Goal: Transaction & Acquisition: Purchase product/service

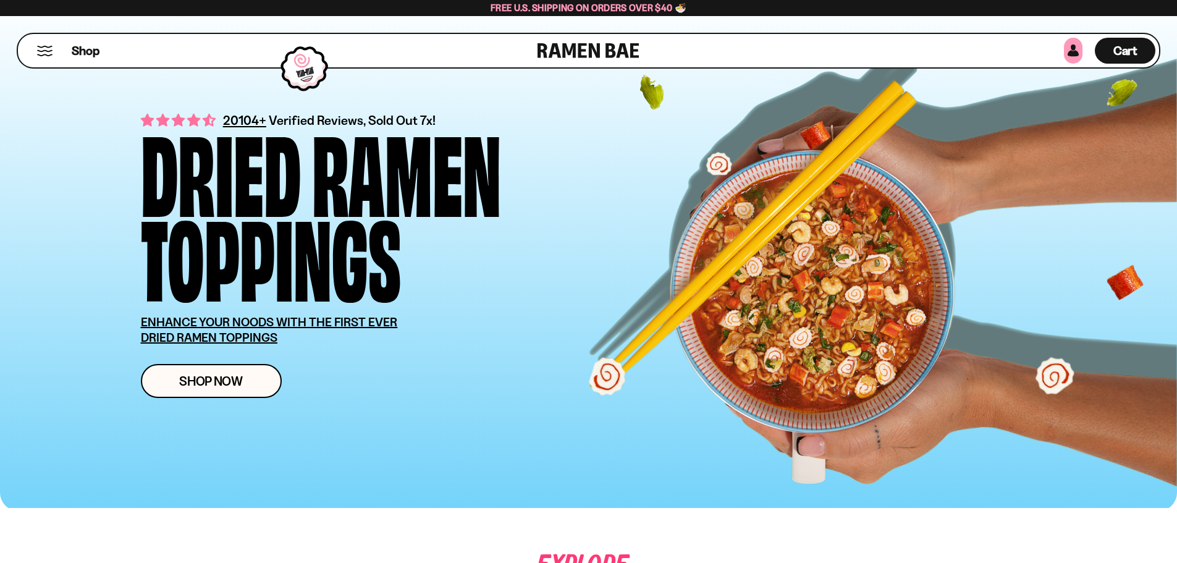
click at [1070, 48] on link at bounding box center [1073, 51] width 19 height 26
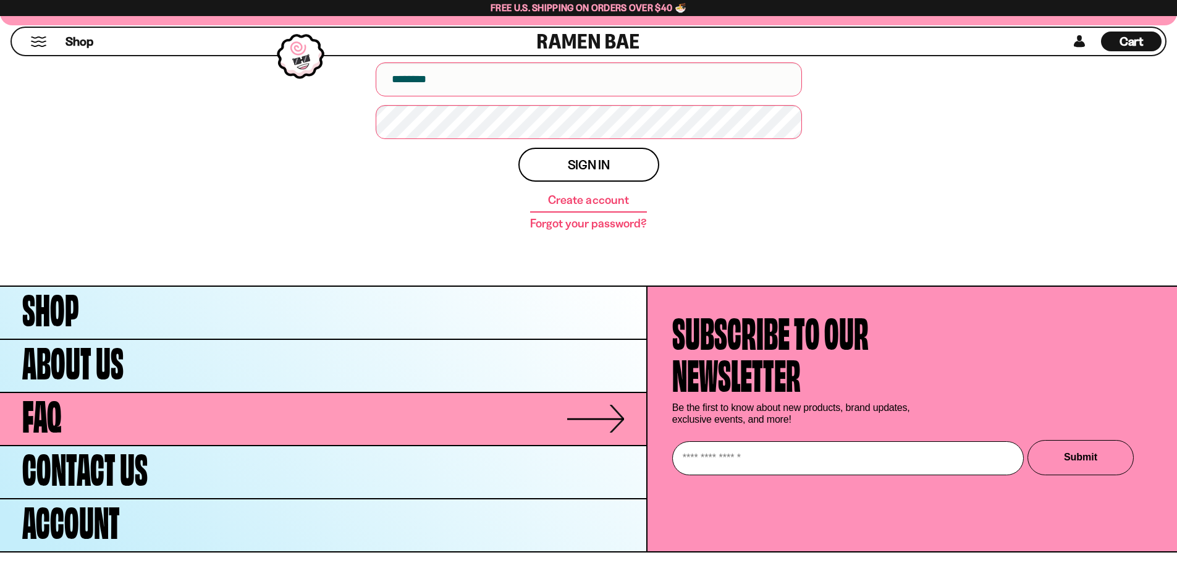
scroll to position [221, 0]
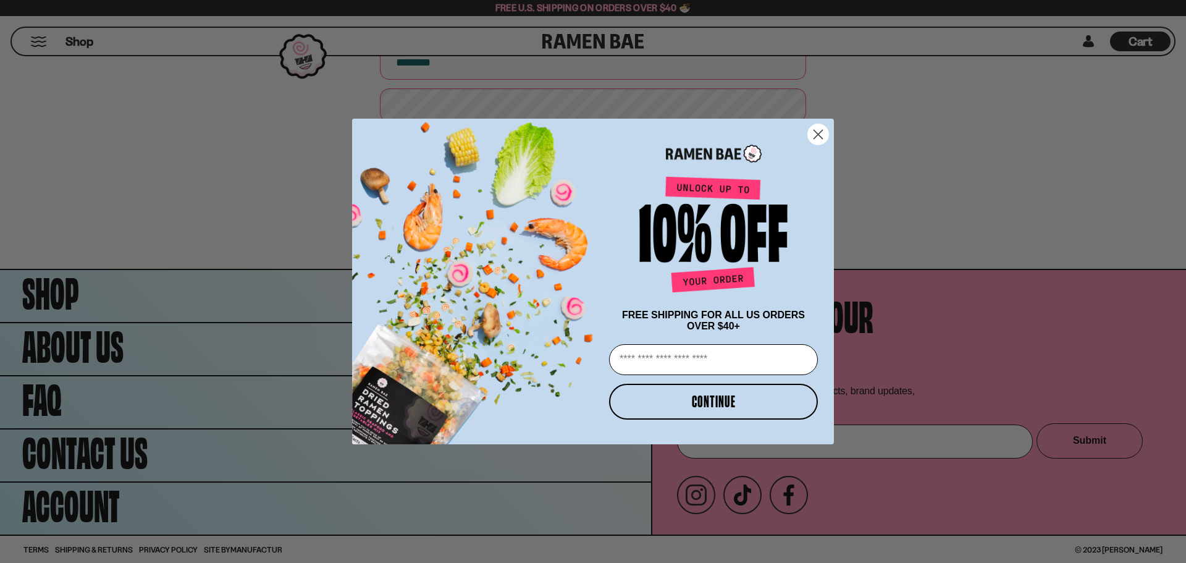
click at [815, 127] on icon "Close dialog" at bounding box center [818, 135] width 22 height 22
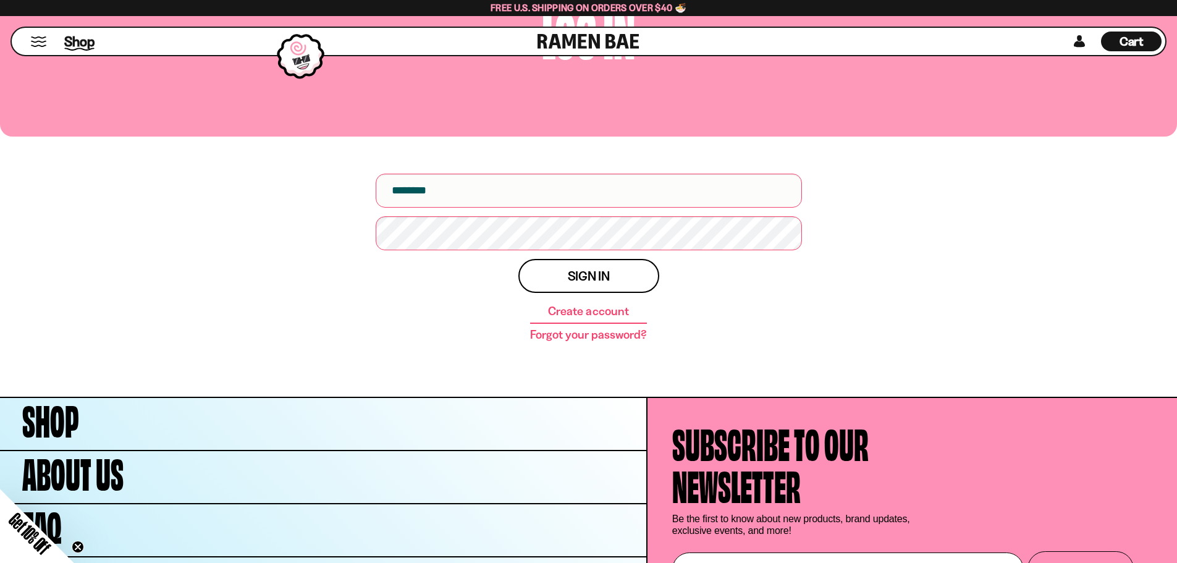
scroll to position [35, 0]
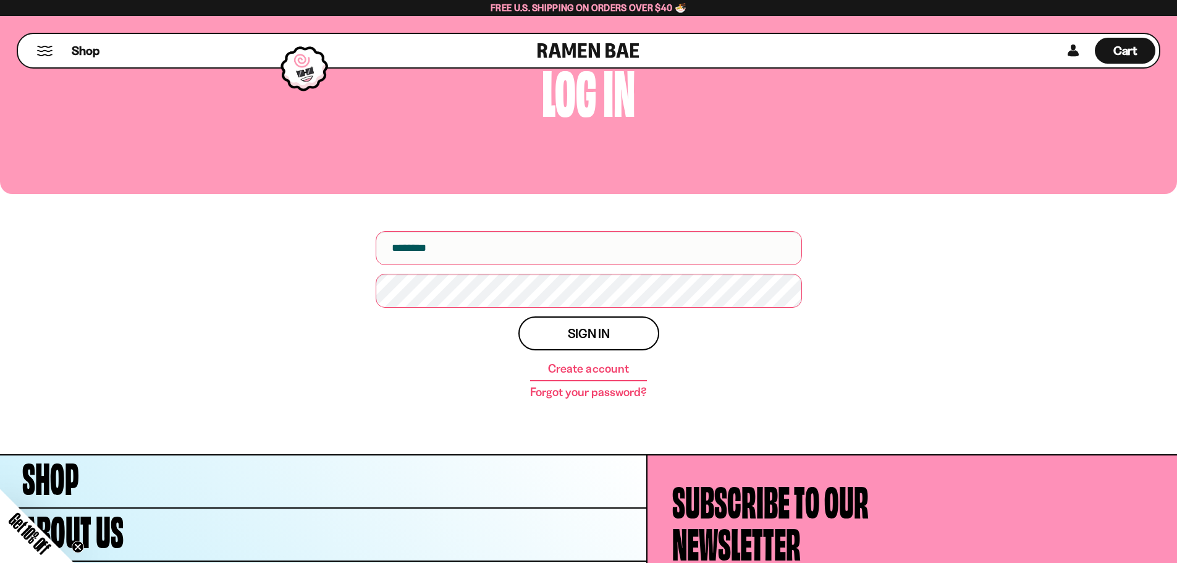
click at [76, 38] on li "Shop" at bounding box center [86, 50] width 28 height 33
click at [77, 43] on span "Shop" at bounding box center [85, 50] width 30 height 19
